Goal: Transaction & Acquisition: Book appointment/travel/reservation

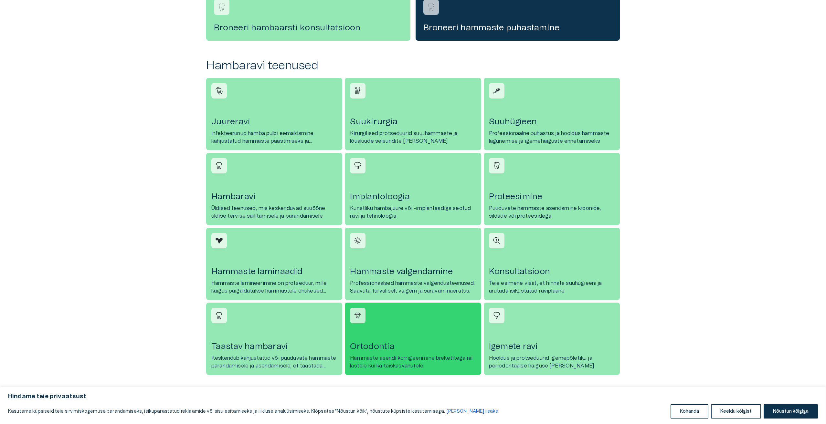
click at [395, 351] on h4 "Ortodontia" at bounding box center [413, 347] width 126 height 10
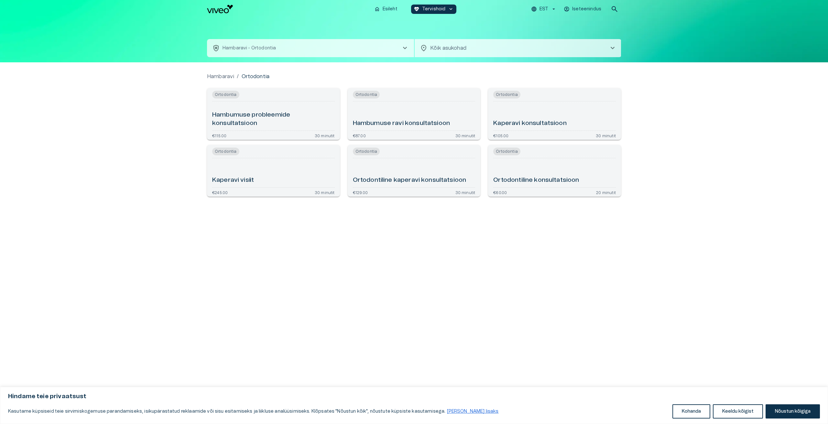
click at [391, 176] on div "Ortodontiline kaperavi konsultatsioon" at bounding box center [414, 173] width 123 height 24
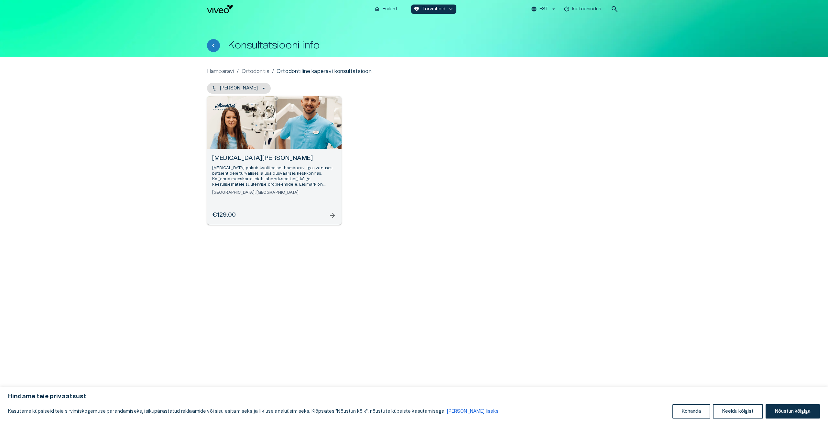
click at [252, 121] on div "Open selected supplier available booking dates" at bounding box center [274, 122] width 134 height 53
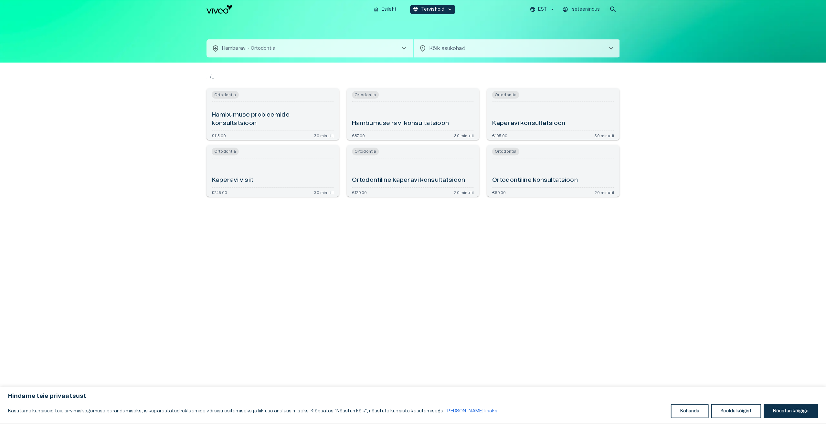
scroll to position [226, 0]
